Goal: Information Seeking & Learning: Learn about a topic

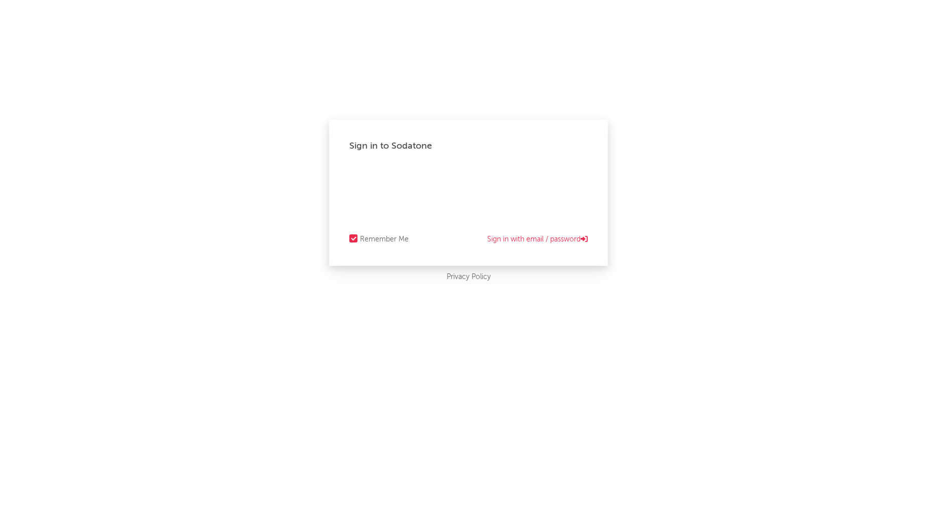
select select "recorded_music"
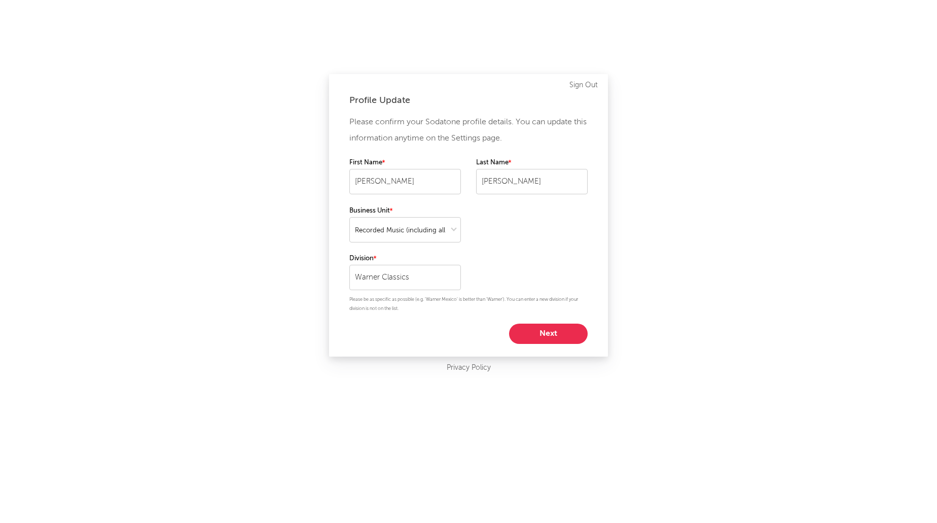
click at [540, 330] on button "Next" at bounding box center [548, 334] width 79 height 20
select select "other"
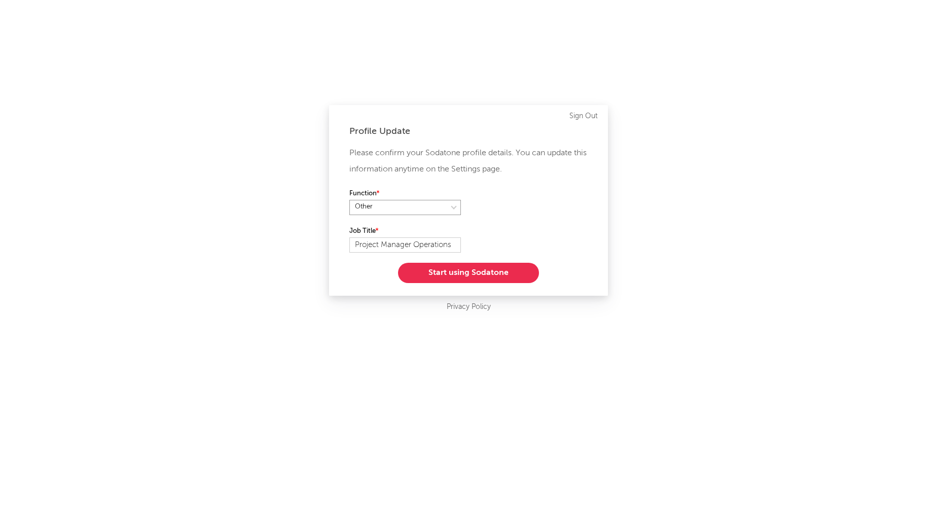
click at [375, 205] on select at bounding box center [405, 207] width 112 height 15
click at [452, 276] on button "Start using Sodatone" at bounding box center [468, 273] width 141 height 20
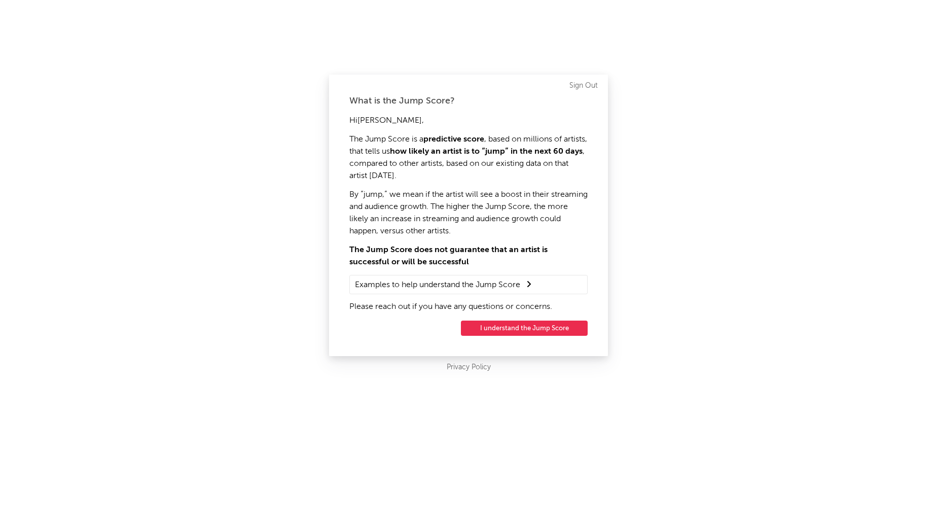
click at [522, 328] on button "I understand the Jump Score" at bounding box center [524, 328] width 127 height 15
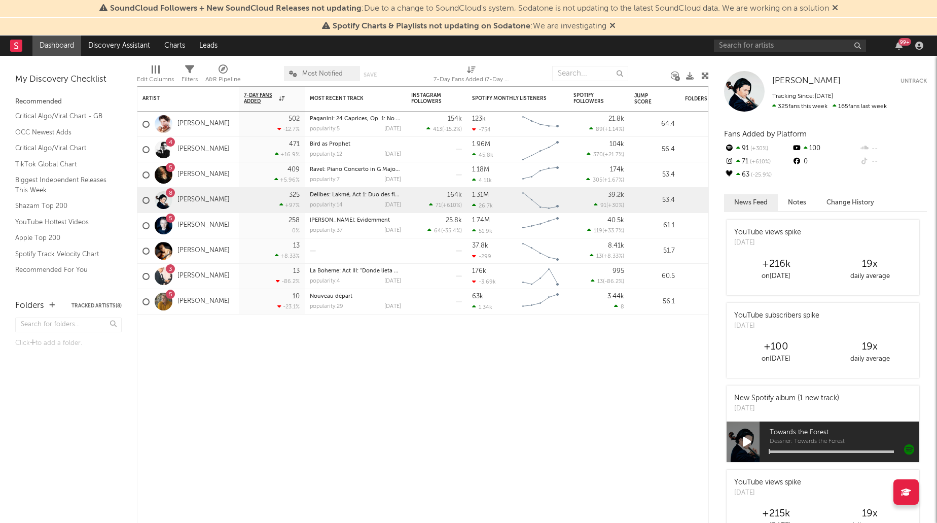
click at [613, 28] on icon at bounding box center [613, 25] width 6 height 8
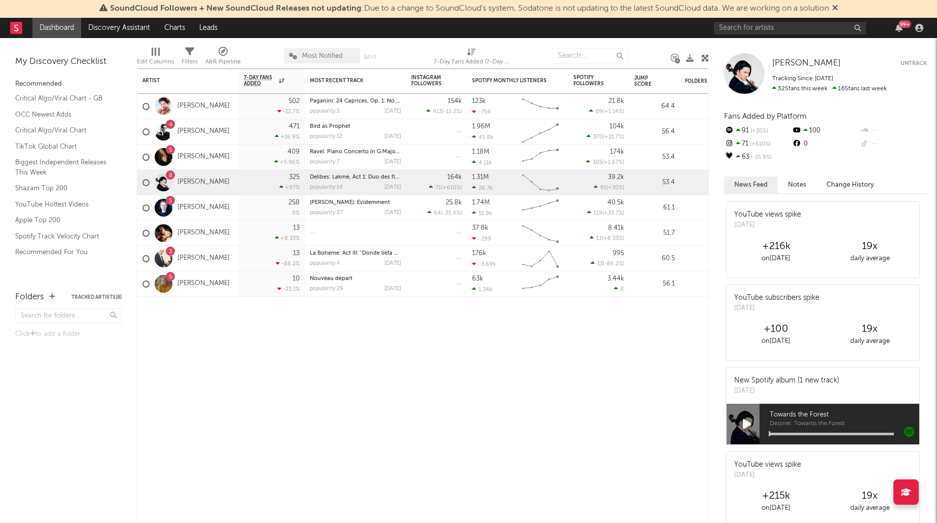
click at [838, 8] on icon at bounding box center [835, 8] width 6 height 8
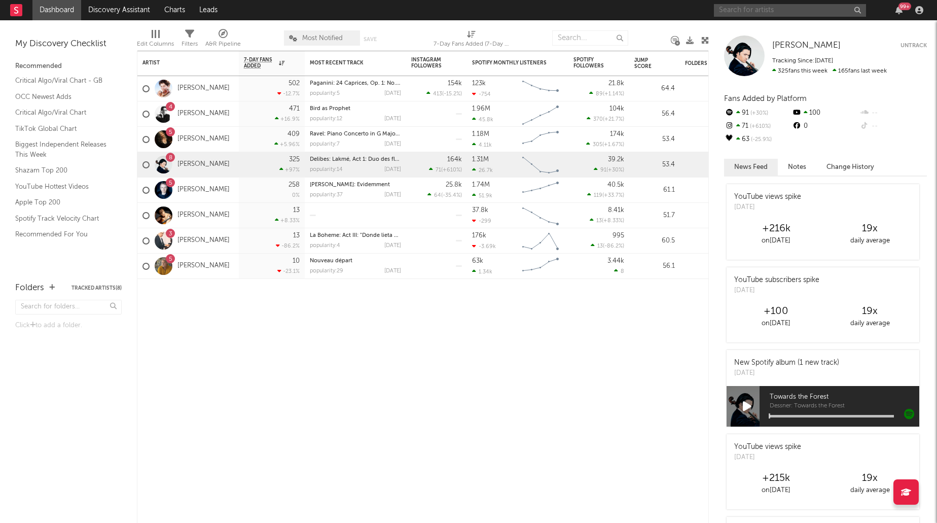
click at [745, 10] on input "text" at bounding box center [790, 10] width 152 height 13
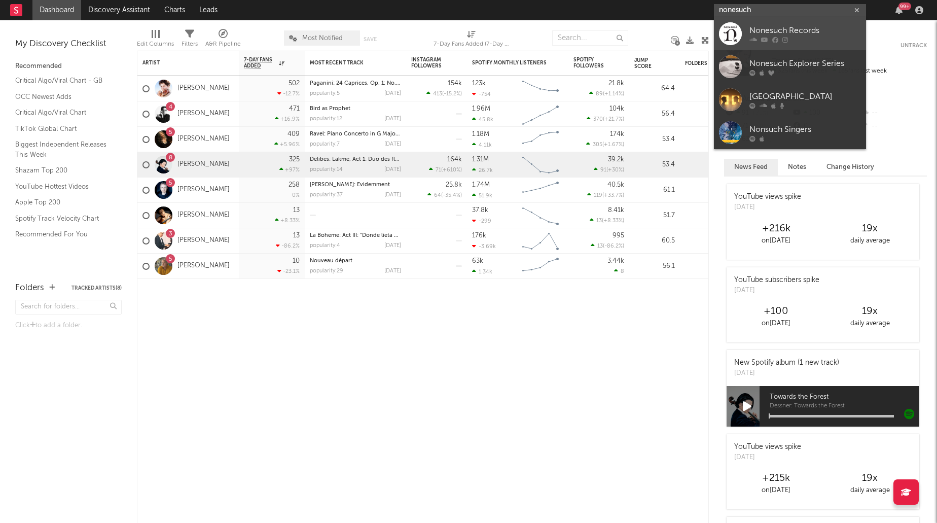
type input "nonesuch"
click at [820, 32] on div "Nonesuch Records" at bounding box center [806, 30] width 112 height 12
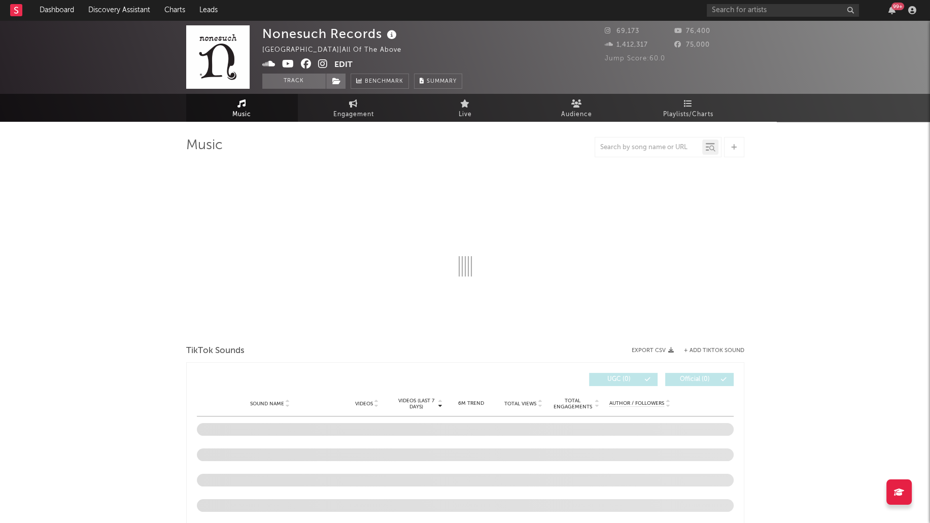
select select "1w"
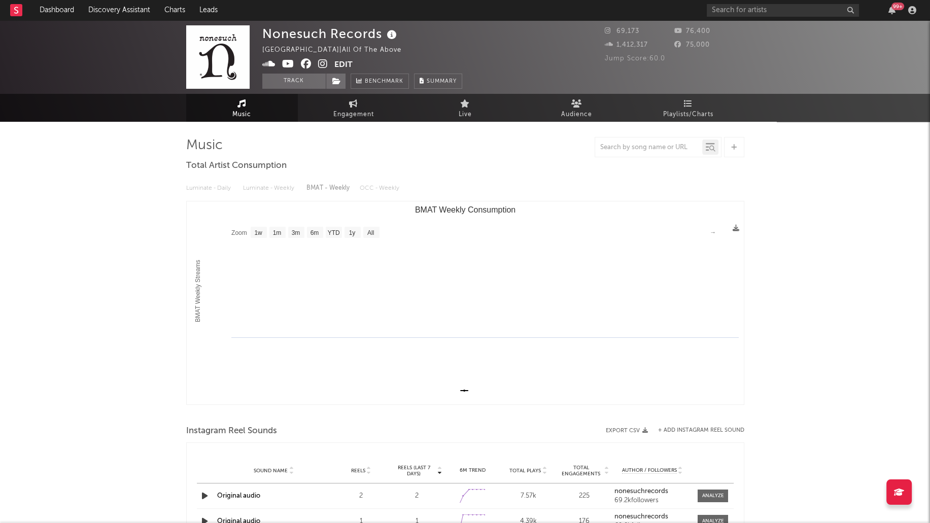
click at [265, 189] on div "Luminate - Daily Luminate - Weekly BMAT - Weekly OCC - Weekly" at bounding box center [465, 188] width 558 height 17
click at [261, 189] on div "Luminate - Daily Luminate - Weekly BMAT - Weekly OCC - Weekly" at bounding box center [465, 188] width 558 height 17
click at [201, 188] on div "Luminate - Daily Luminate - Weekly BMAT - Weekly OCC - Weekly" at bounding box center [465, 188] width 558 height 17
click at [271, 190] on div "Luminate - Daily Luminate - Weekly BMAT - Weekly OCC - Weekly" at bounding box center [465, 188] width 558 height 17
click at [338, 190] on div "Luminate - Daily Luminate - Weekly BMAT - Weekly OCC - Weekly" at bounding box center [465, 188] width 558 height 17
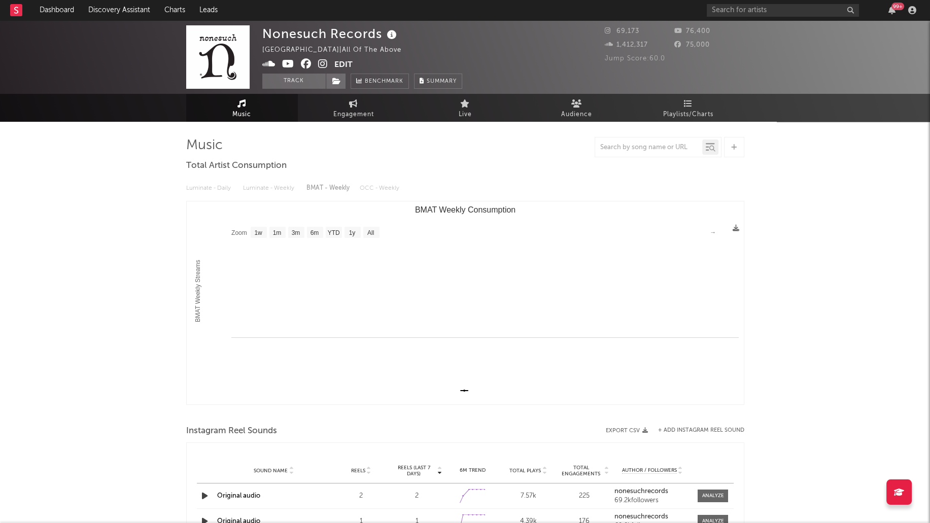
click at [377, 187] on div "Luminate - Daily Luminate - Weekly BMAT - Weekly OCC - Weekly" at bounding box center [465, 188] width 558 height 17
click at [491, 168] on div "Music Total Artist Consumption Luminate - Daily Luminate - Weekly BMAT - Weekly…" at bounding box center [465, 519] width 558 height 764
click at [288, 83] on button "Track" at bounding box center [293, 81] width 63 height 15
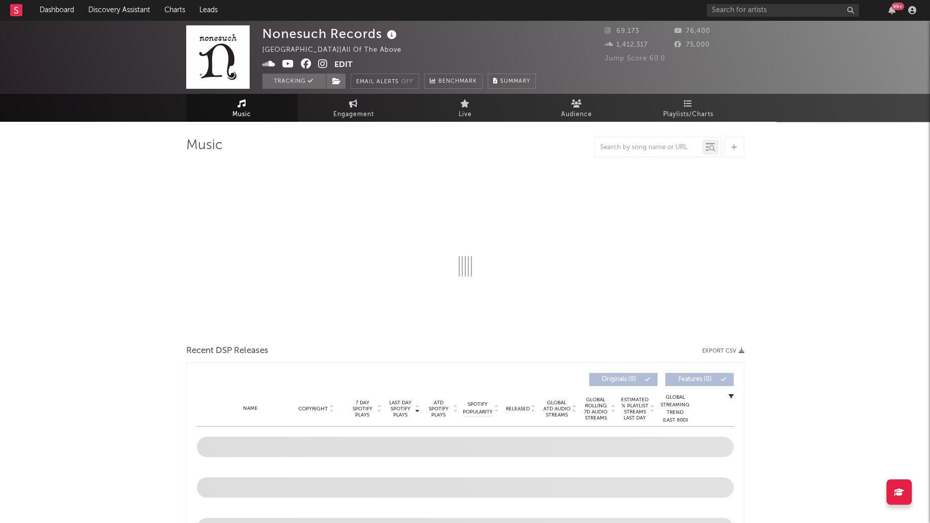
select select "1w"
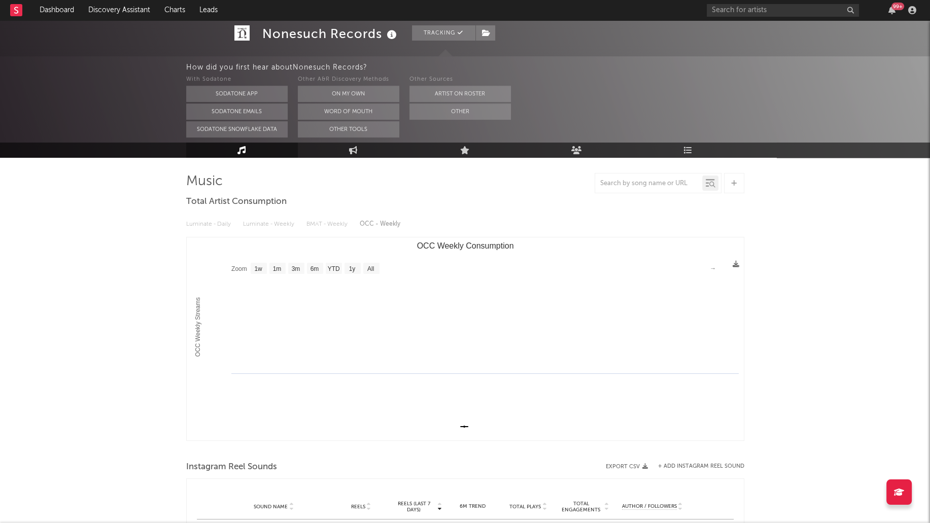
scroll to position [38, 0]
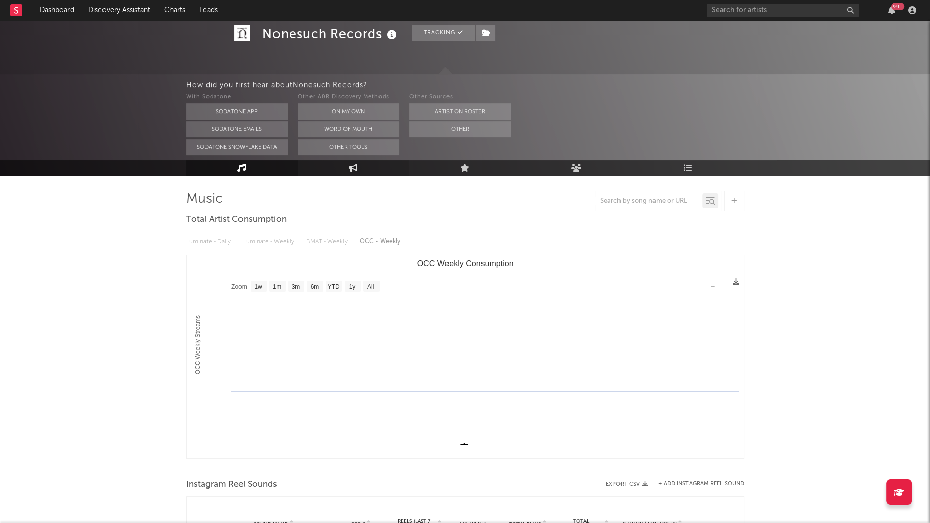
click at [339, 165] on link "Engagement" at bounding box center [354, 167] width 112 height 15
select select "1w"
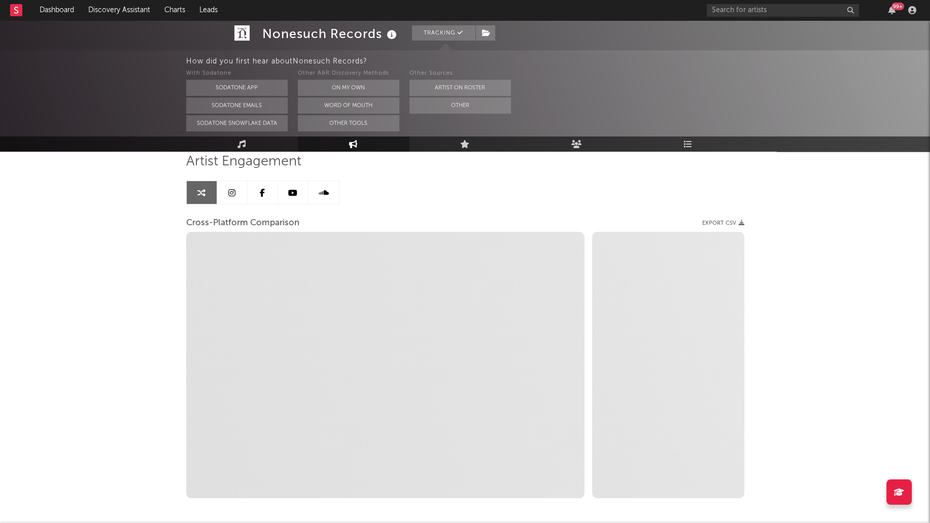
scroll to position [121, 0]
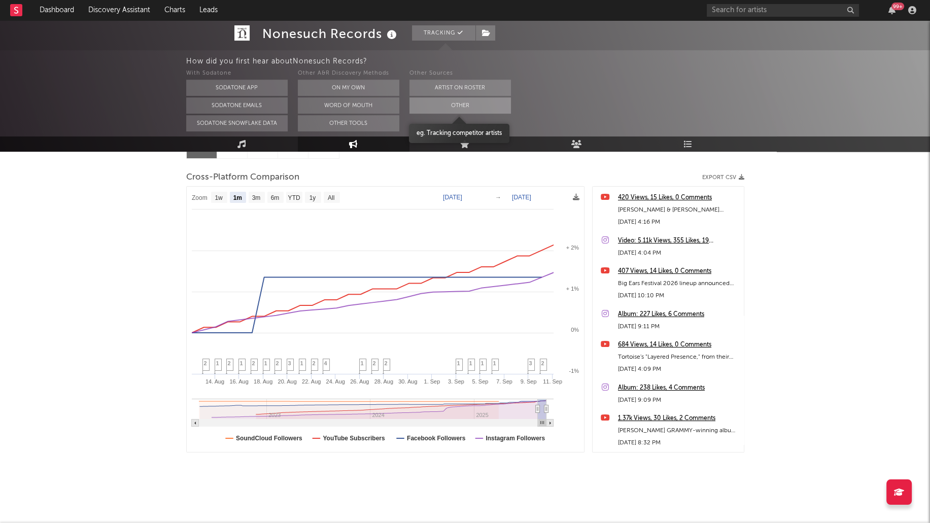
click at [446, 100] on button "Other" at bounding box center [459, 105] width 101 height 16
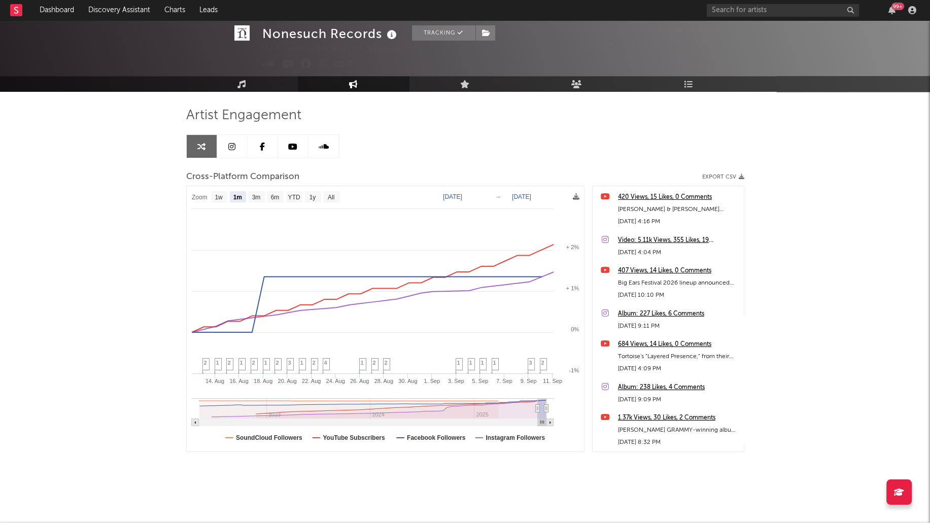
scroll to position [29, 0]
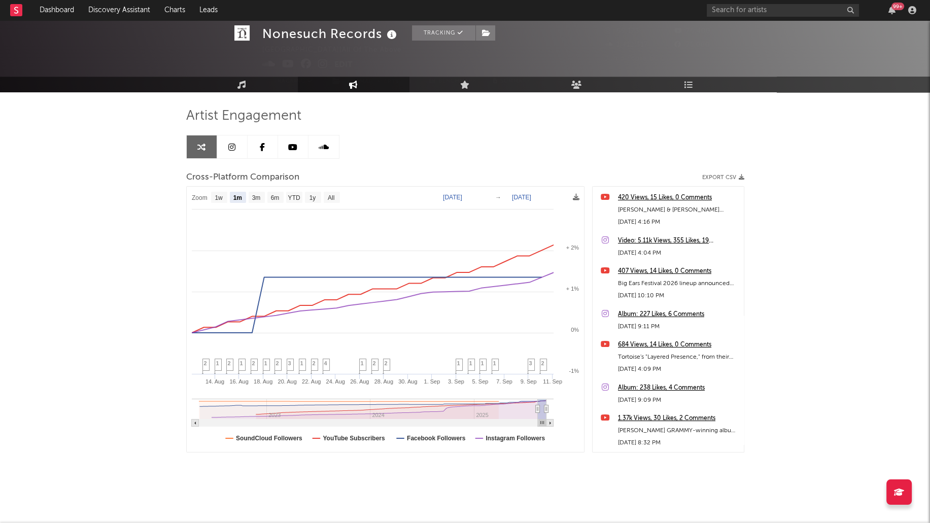
click at [85, 233] on div "Nonesuch Records Tracking United States | All of the above Edit Tracking Email …" at bounding box center [465, 257] width 930 height 532
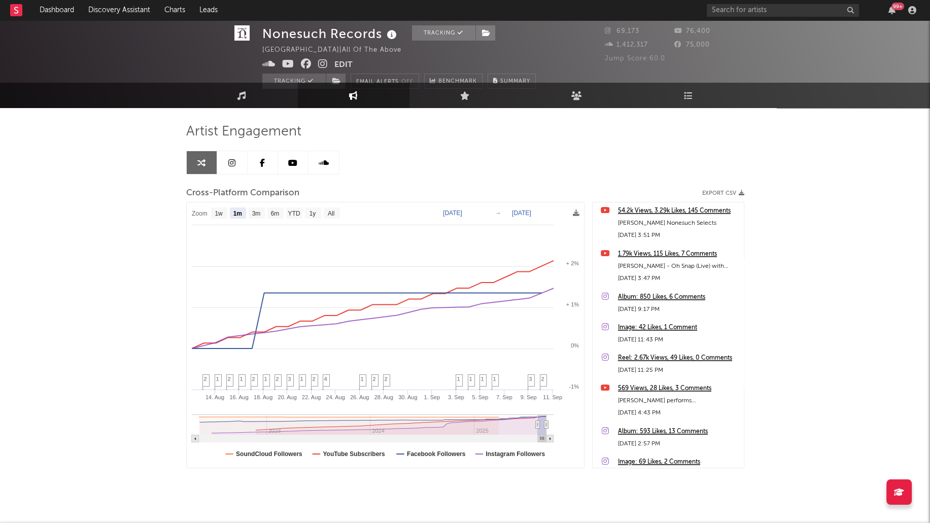
scroll to position [0, 0]
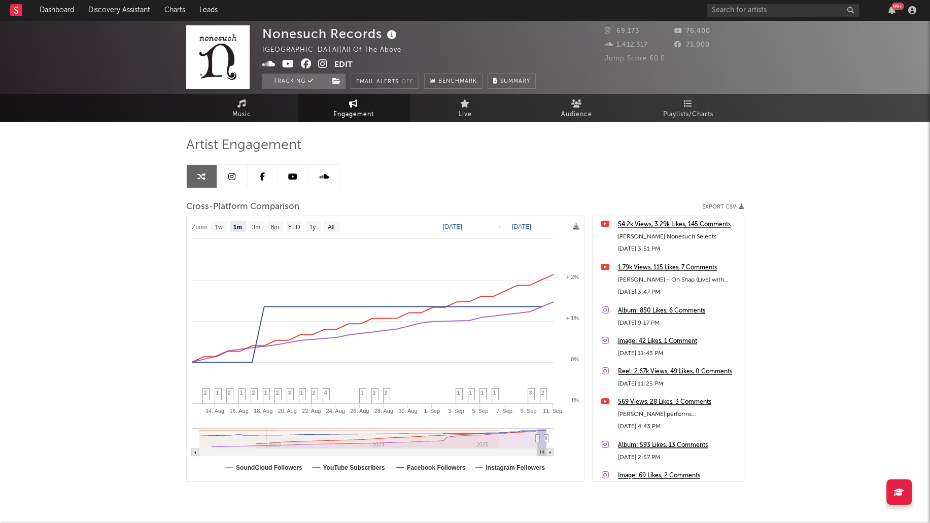
click at [373, 198] on div "Cross-Platform Comparison Export CSV" at bounding box center [465, 206] width 558 height 17
click at [294, 230] on text "YTD" at bounding box center [294, 227] width 12 height 7
select select "YTD"
type input "2025-01-01"
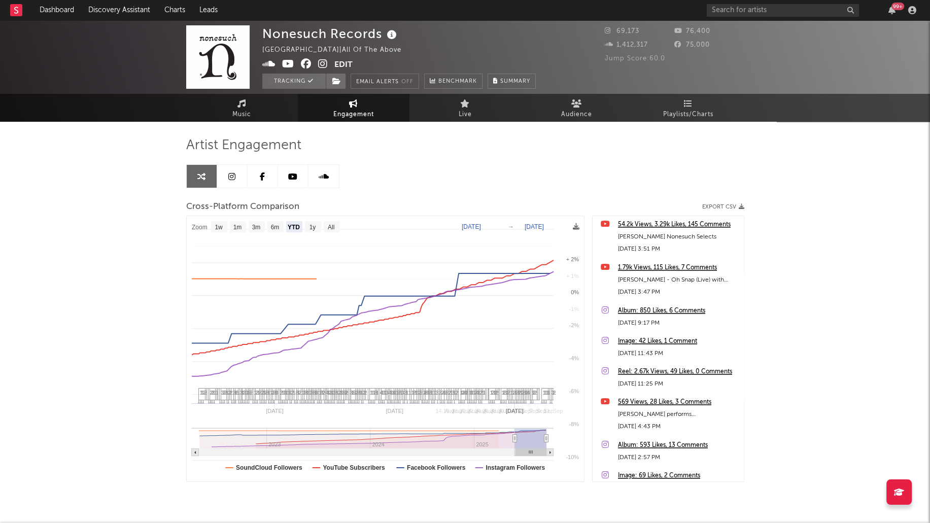
select select "1w"
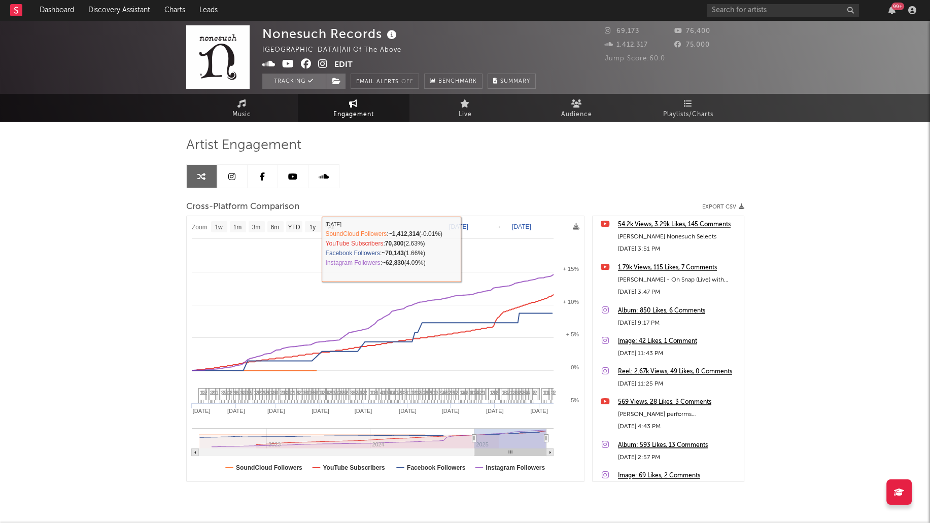
click at [373, 140] on div "Artist Engagement" at bounding box center [465, 145] width 558 height 17
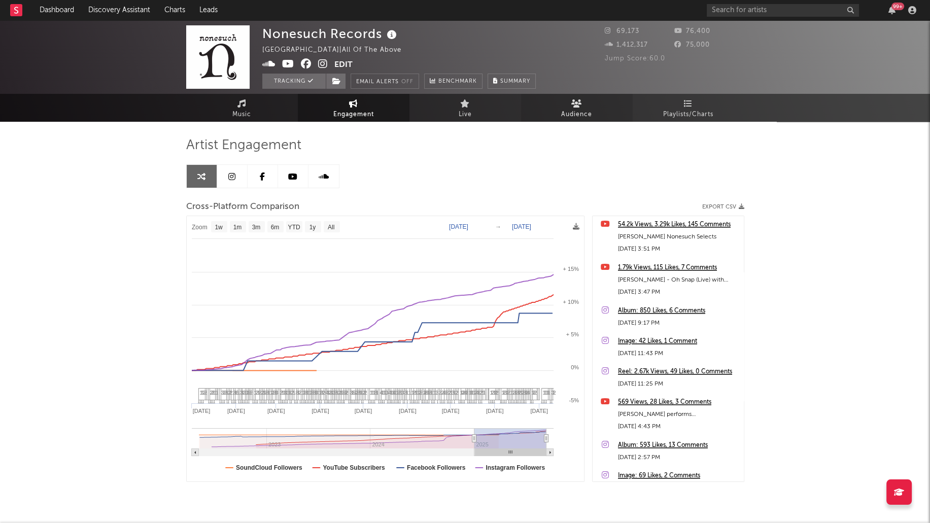
click at [602, 116] on link "Audience" at bounding box center [577, 108] width 112 height 28
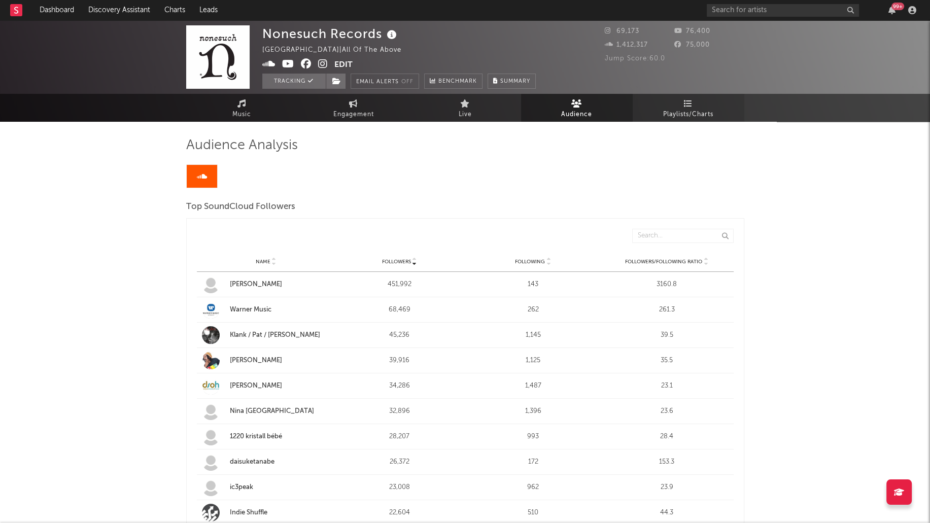
click at [693, 113] on span "Playlists/Charts" at bounding box center [688, 115] width 50 height 12
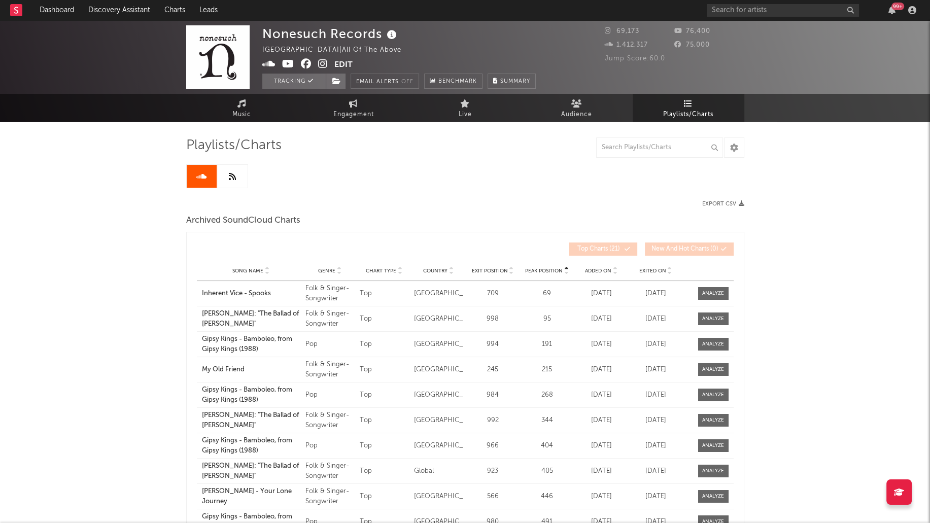
click at [230, 180] on icon at bounding box center [232, 176] width 7 height 8
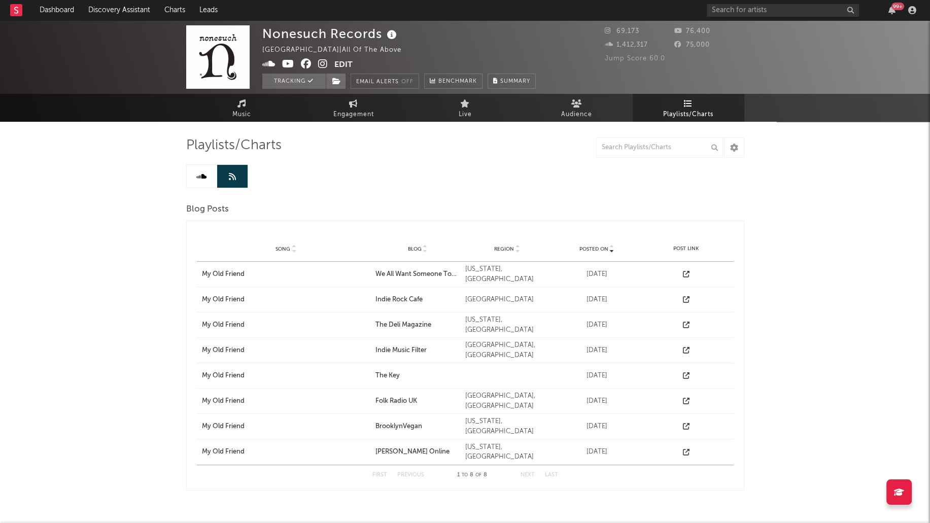
click at [199, 179] on icon at bounding box center [201, 176] width 10 height 8
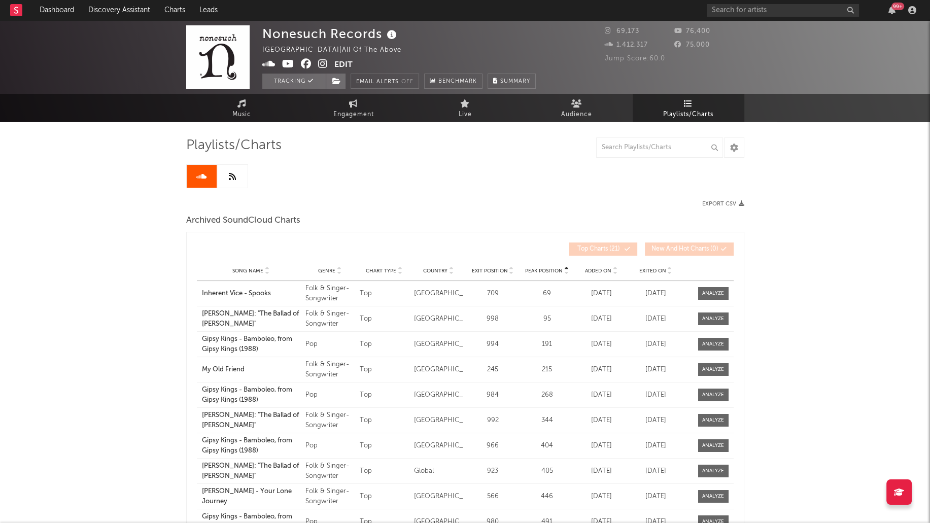
click at [123, 209] on div "Nonesuch Records United States | All of the above Edit Tracking Email Alerts Of…" at bounding box center [465, 447] width 930 height 855
click at [245, 110] on span "Music" at bounding box center [241, 115] width 19 height 12
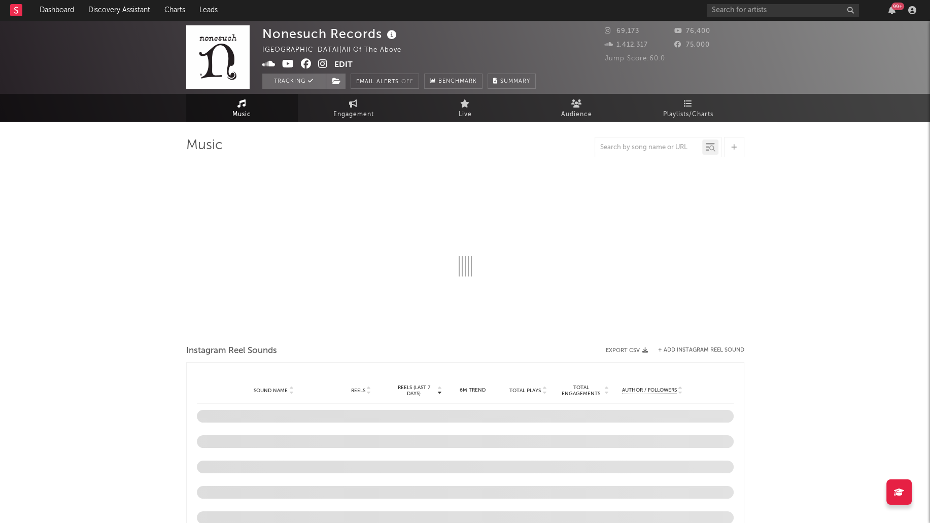
select select "1w"
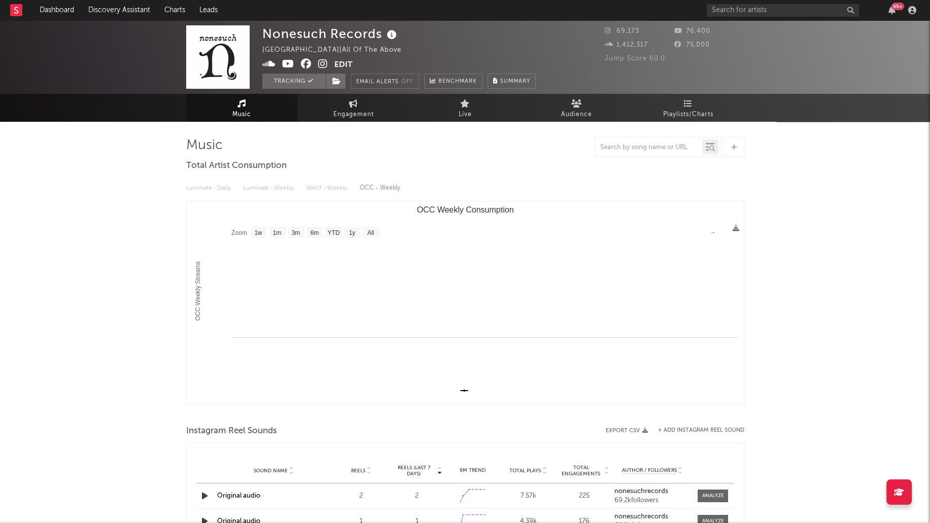
click at [197, 190] on div "Luminate - Daily Luminate - Weekly BMAT - Weekly OCC - Weekly" at bounding box center [465, 188] width 558 height 17
click at [260, 186] on div "Luminate - Daily Luminate - Weekly BMAT - Weekly OCC - Weekly" at bounding box center [465, 188] width 558 height 17
click at [317, 186] on div "Luminate - Daily Luminate - Weekly BMAT - Weekly OCC - Weekly" at bounding box center [465, 188] width 558 height 17
click at [392, 188] on div "Luminate - Daily Luminate - Weekly BMAT - Weekly OCC - Weekly" at bounding box center [465, 188] width 558 height 17
click at [528, 156] on div at bounding box center [465, 147] width 558 height 20
